Goal: Task Accomplishment & Management: Complete application form

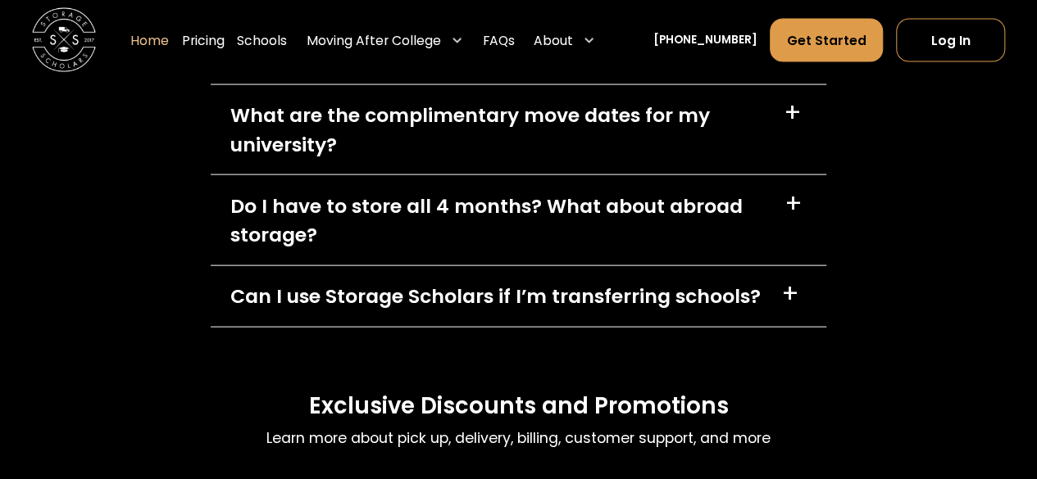
scroll to position [4344, 0]
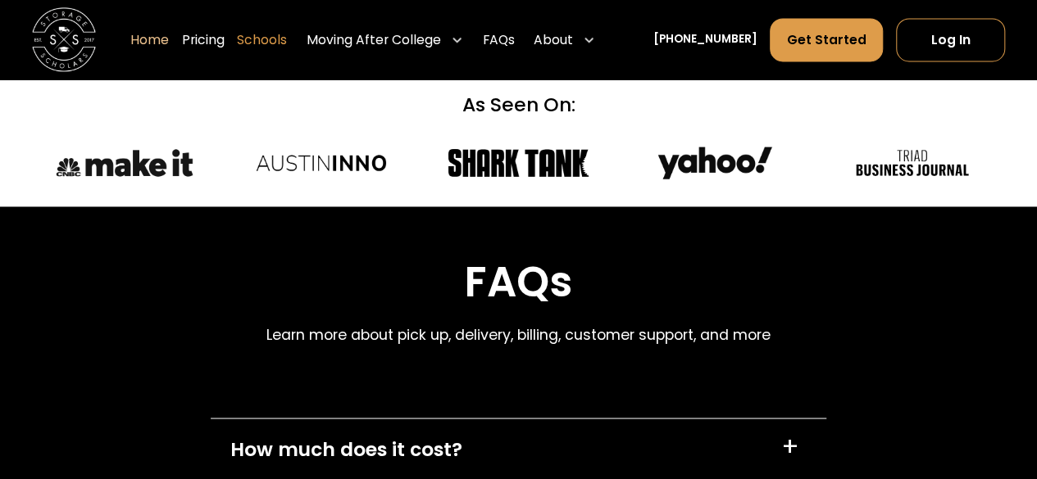
click at [266, 43] on link "Schools" at bounding box center [262, 40] width 50 height 45
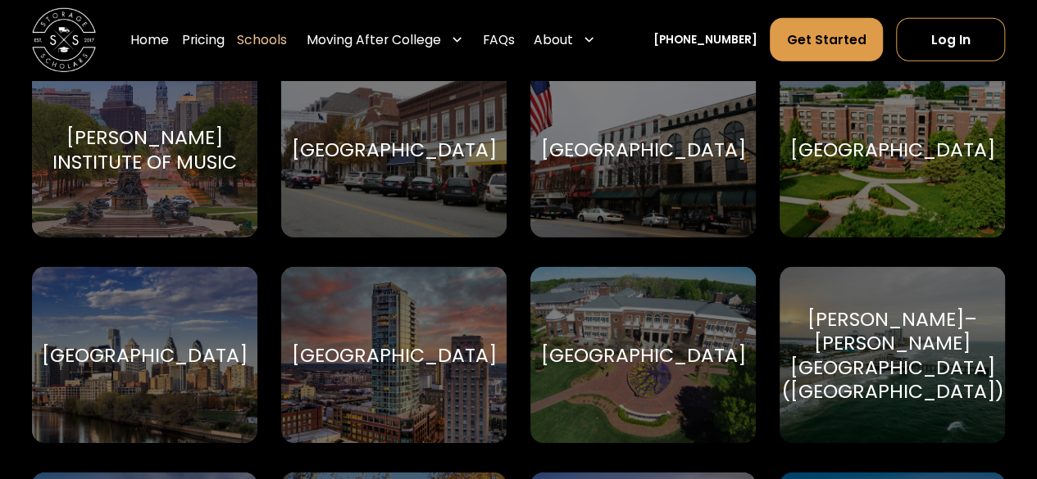
scroll to position [2459, 0]
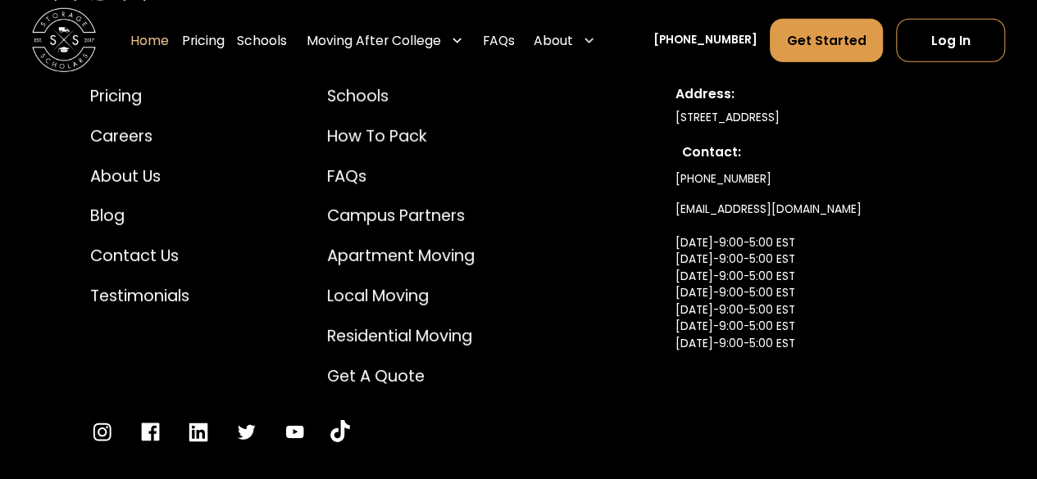
scroll to position [5471, 0]
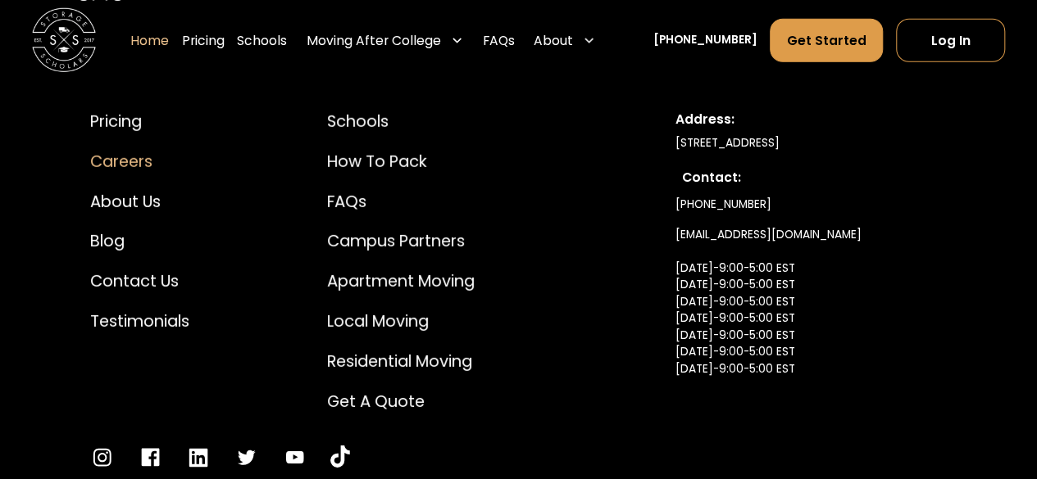
click at [137, 169] on div "Careers" at bounding box center [139, 162] width 99 height 24
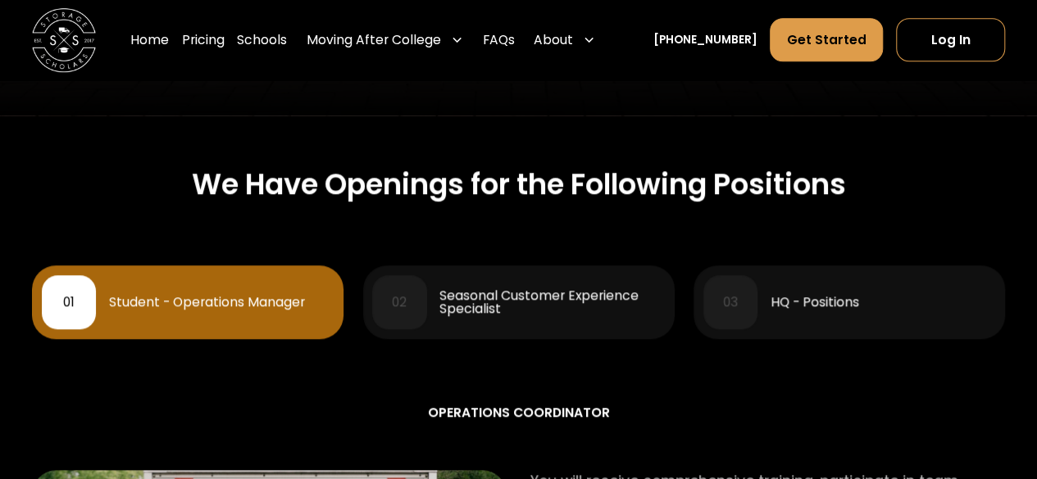
scroll to position [656, 0]
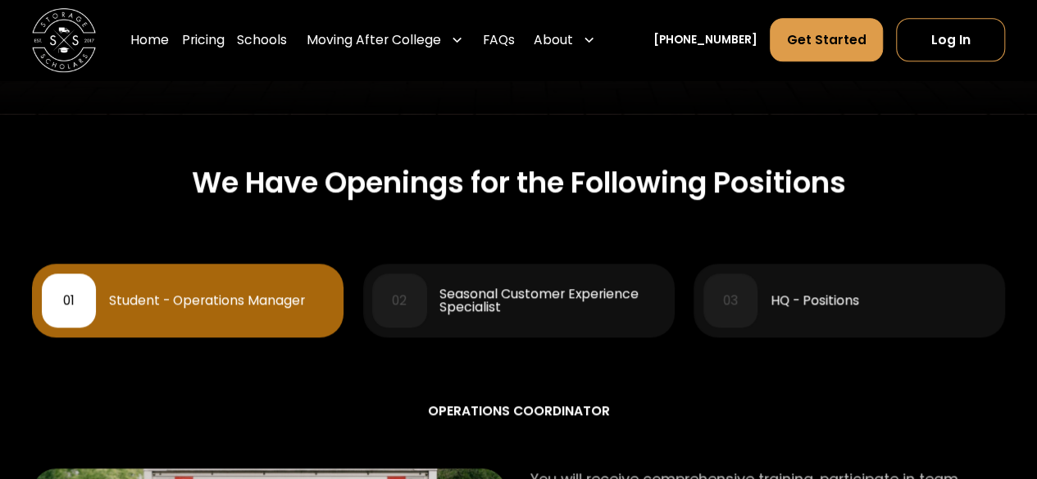
click at [248, 294] on div "Student - Operations Manager" at bounding box center [207, 300] width 196 height 13
click at [72, 301] on div "01" at bounding box center [68, 300] width 11 height 13
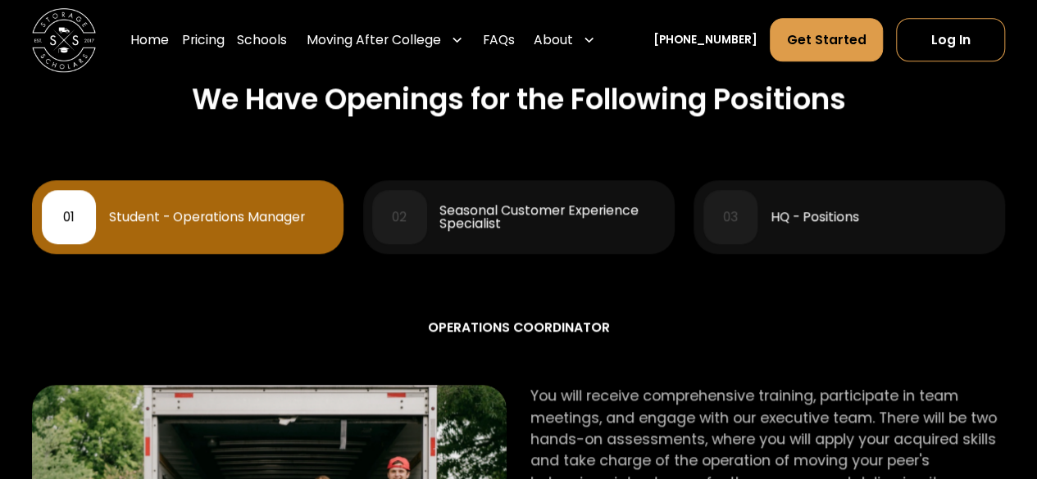
scroll to position [738, 0]
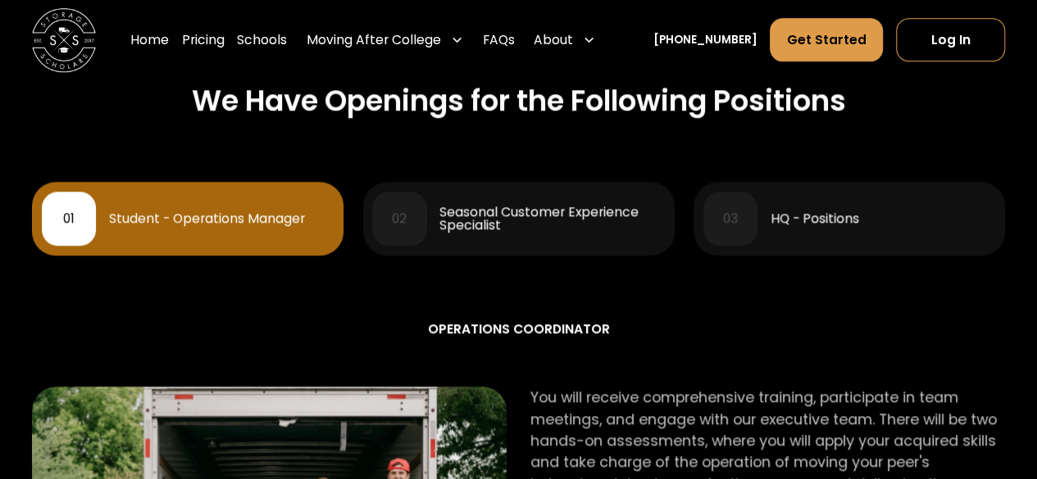
click at [118, 219] on div "Student - Operations Manager" at bounding box center [207, 218] width 196 height 13
click at [216, 225] on div "Student - Operations Manager" at bounding box center [207, 218] width 196 height 13
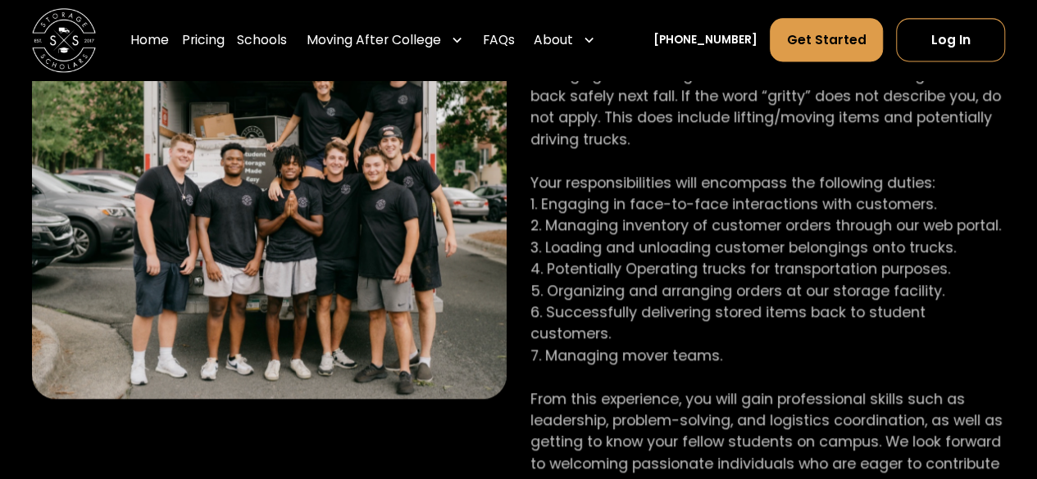
scroll to position [1639, 0]
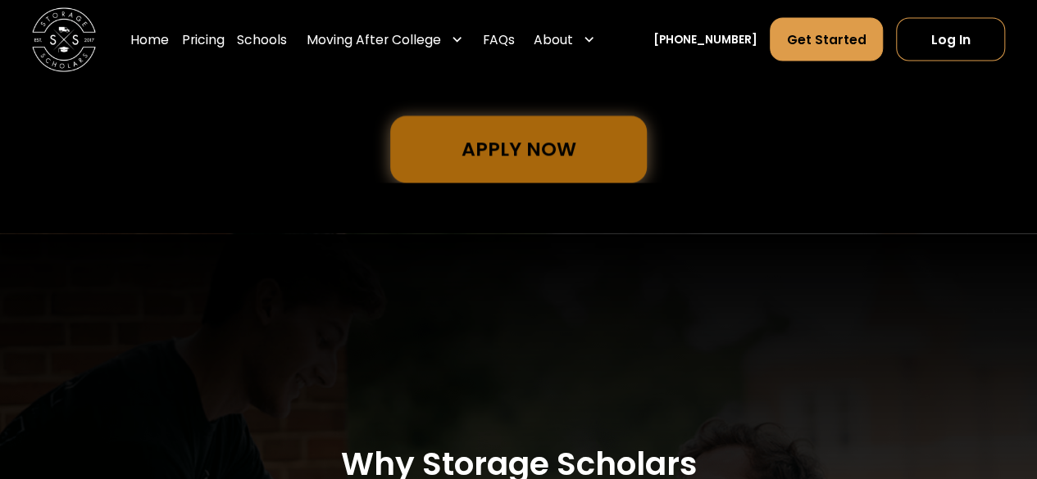
click at [561, 139] on link "Apply Now" at bounding box center [518, 149] width 257 height 67
